Goal: Task Accomplishment & Management: Manage account settings

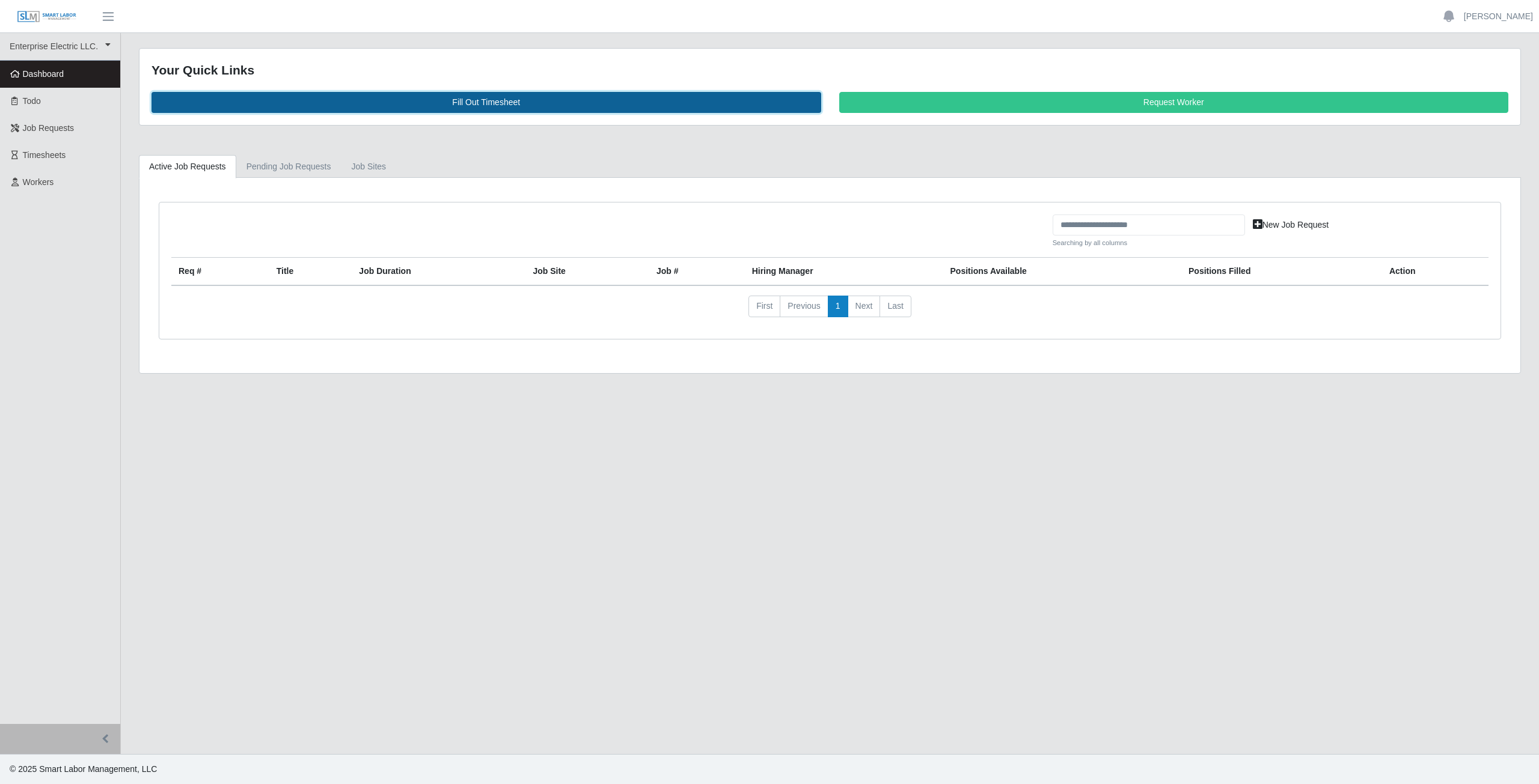
click at [490, 104] on link "Fill Out Timesheet" at bounding box center [486, 102] width 669 height 21
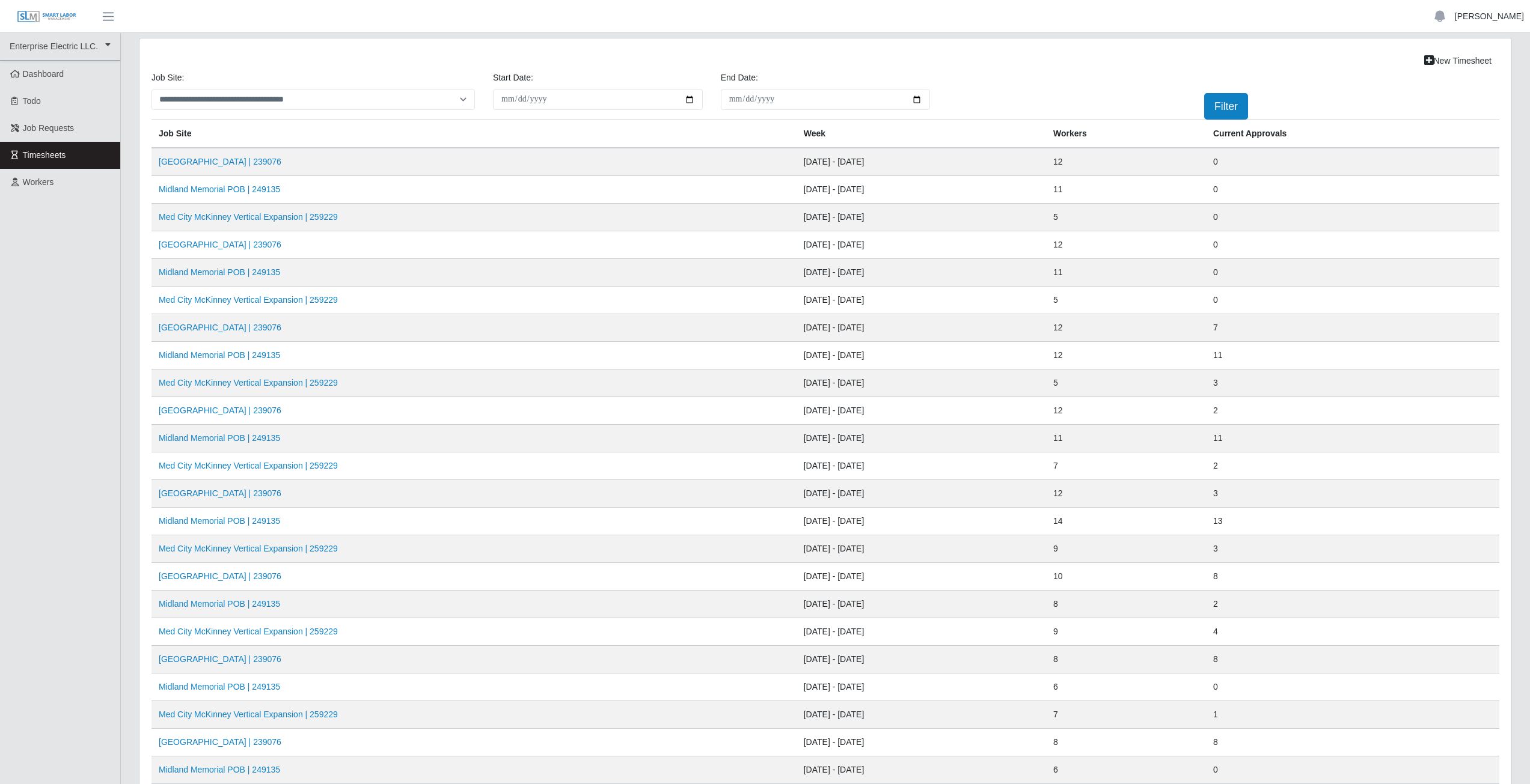
click at [1486, 17] on link "[PERSON_NAME]" at bounding box center [1490, 16] width 69 height 13
click at [1473, 89] on link "Logout" at bounding box center [1476, 83] width 108 height 25
